Goal: Check status: Check status

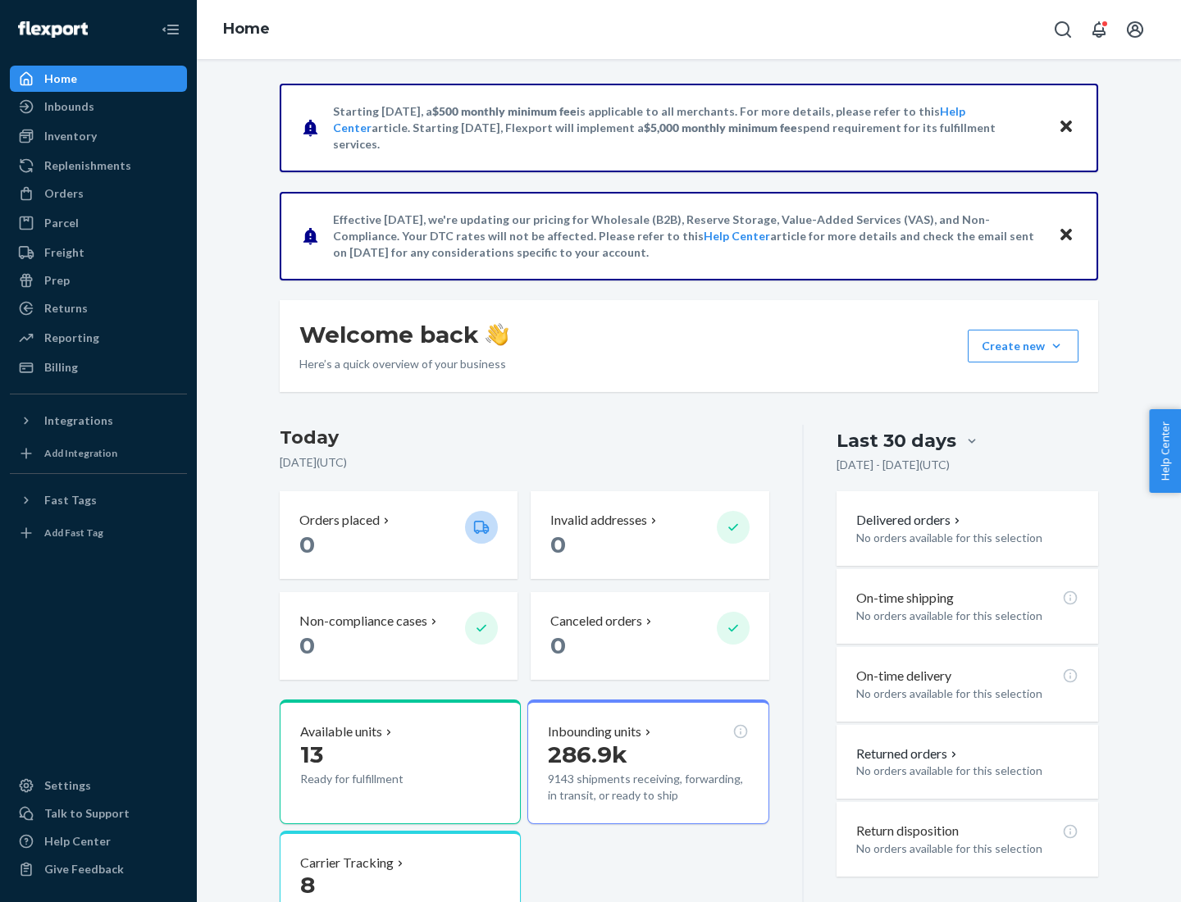
click at [1057, 346] on button "Create new Create new inbound Create new order Create new product" at bounding box center [1023, 346] width 111 height 33
click at [68, 107] on div "Inbounds" at bounding box center [69, 106] width 50 height 16
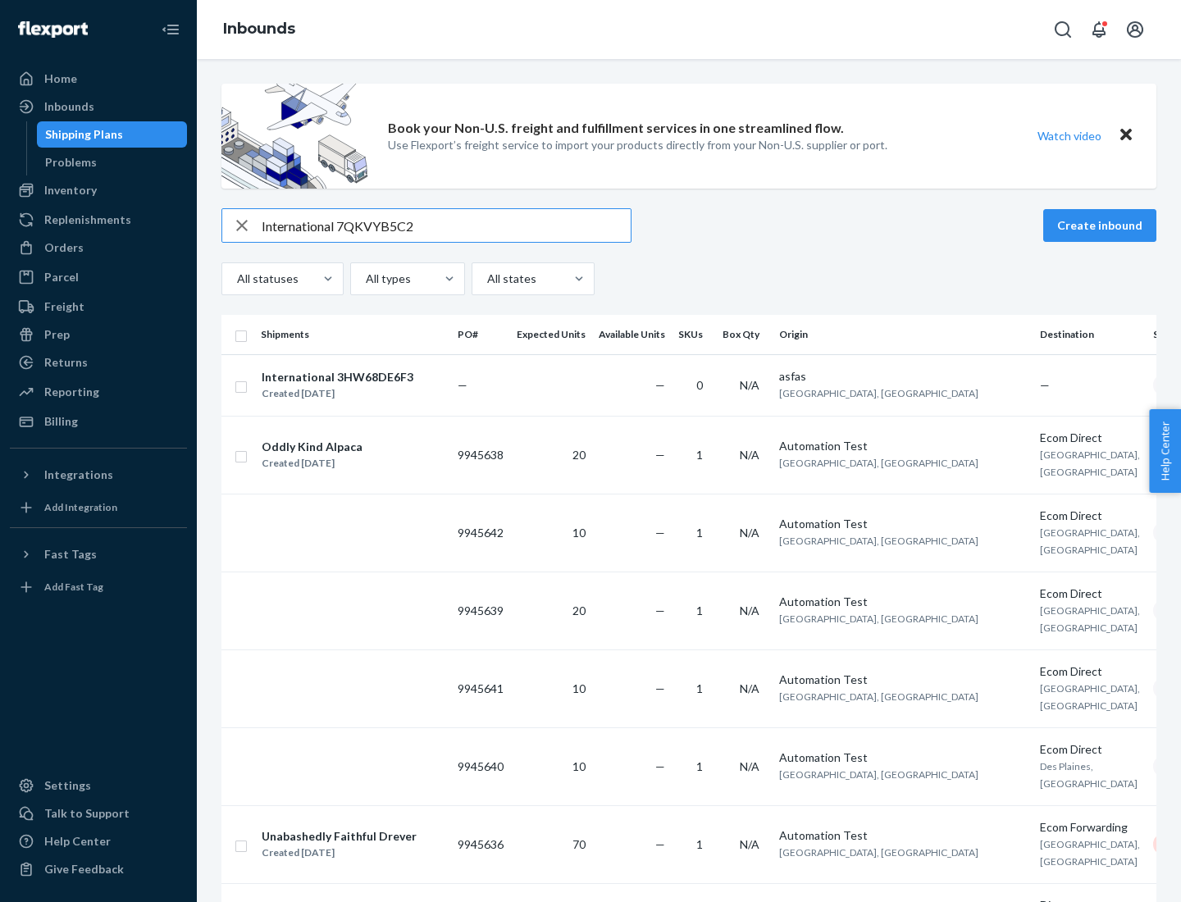
type input "International 7QKVYB5C29"
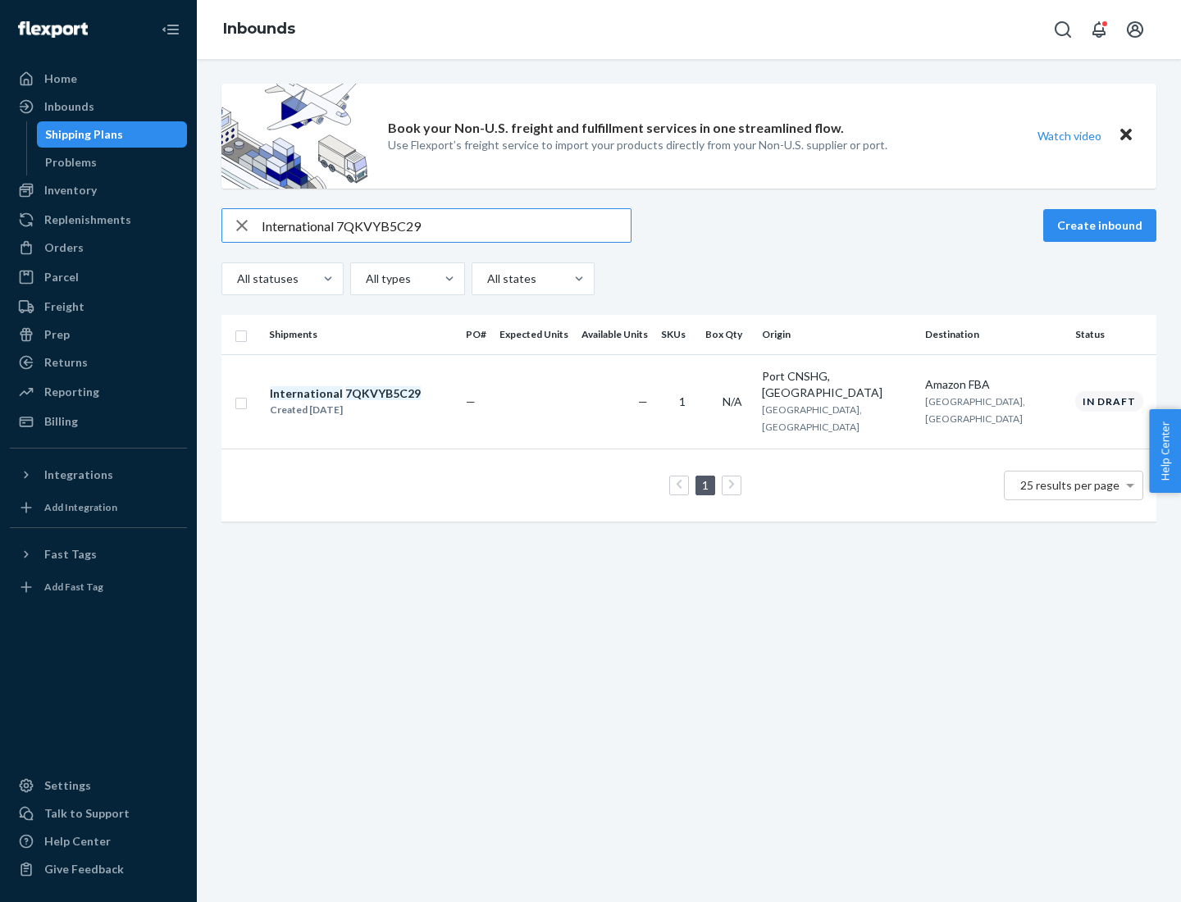
click at [373, 402] on div "Created [DATE]" at bounding box center [345, 410] width 151 height 16
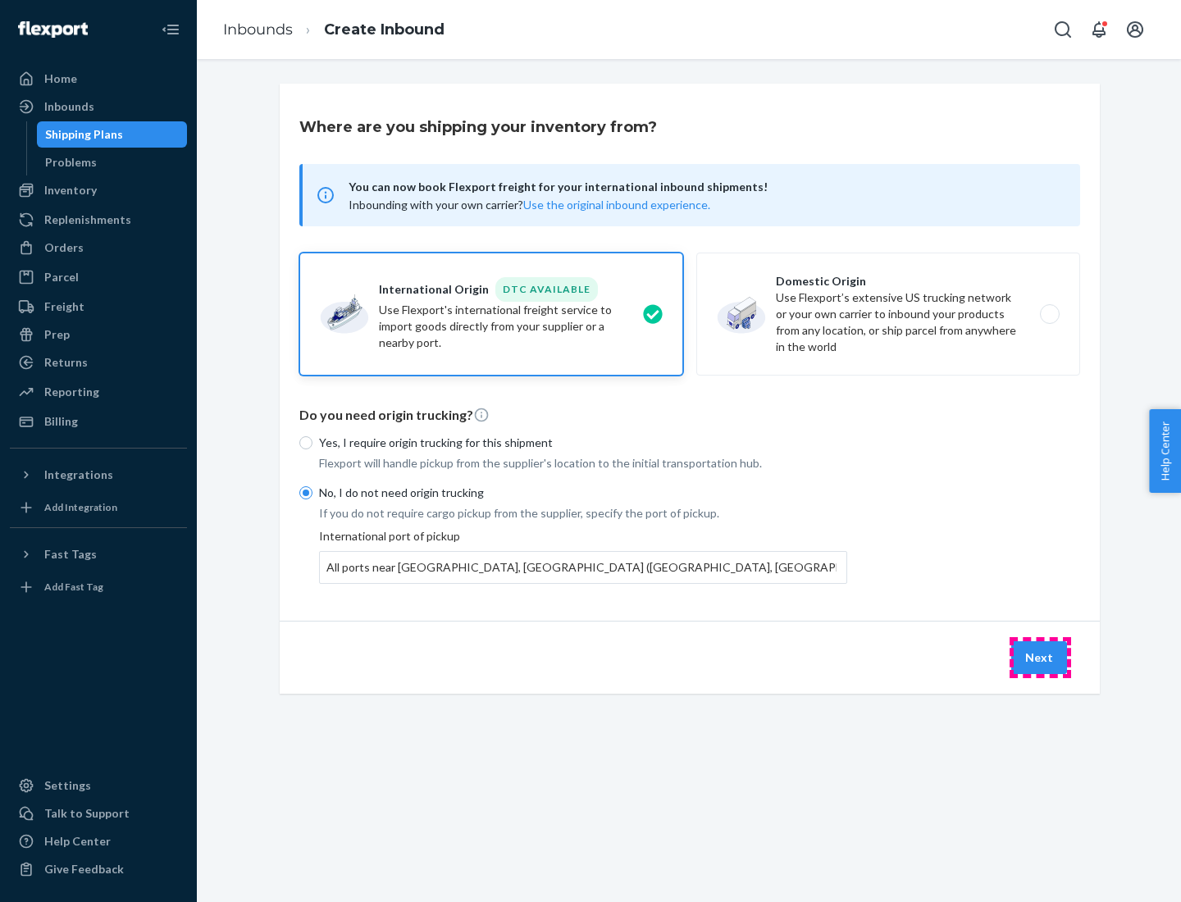
click at [1040, 657] on button "Next" at bounding box center [1039, 657] width 56 height 33
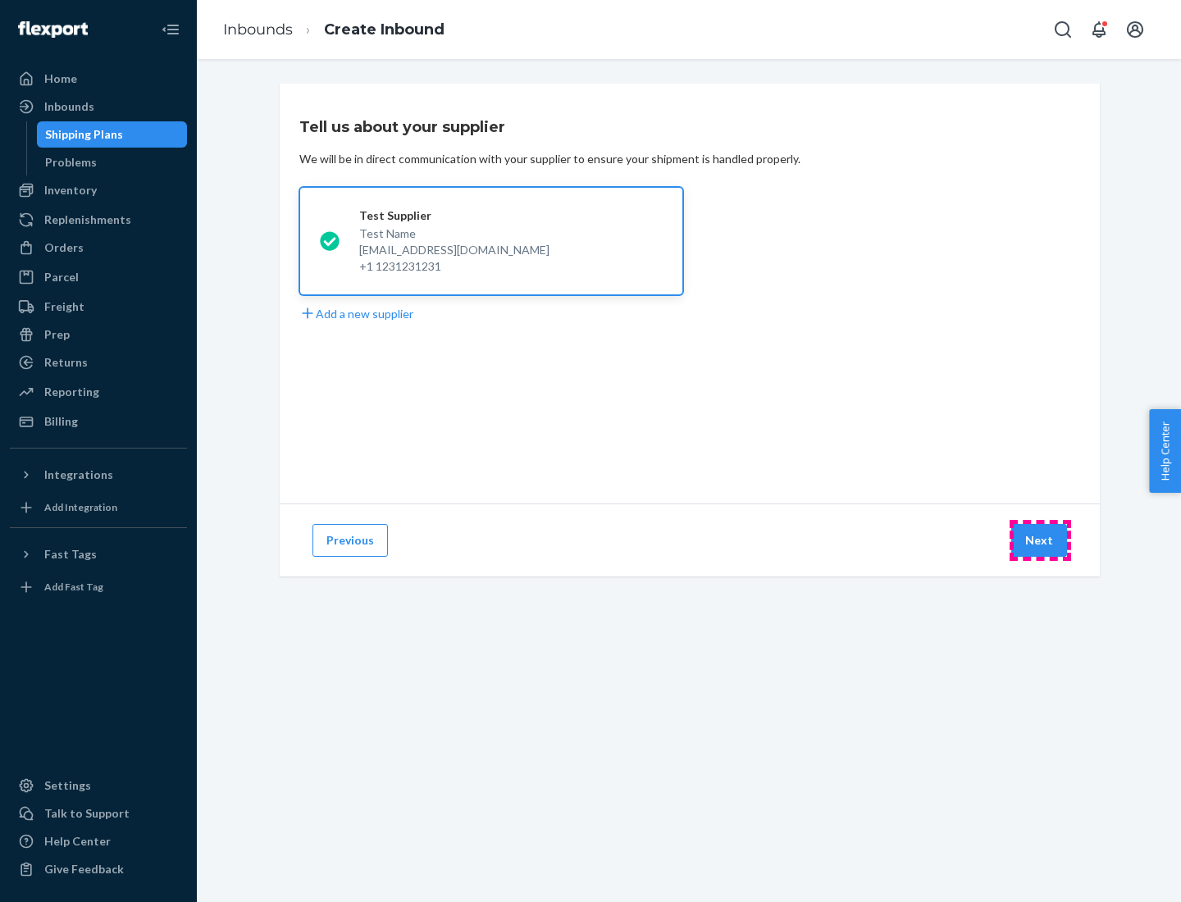
click at [1040, 541] on button "Next" at bounding box center [1039, 540] width 56 height 33
